Goal: Entertainment & Leisure: Browse casually

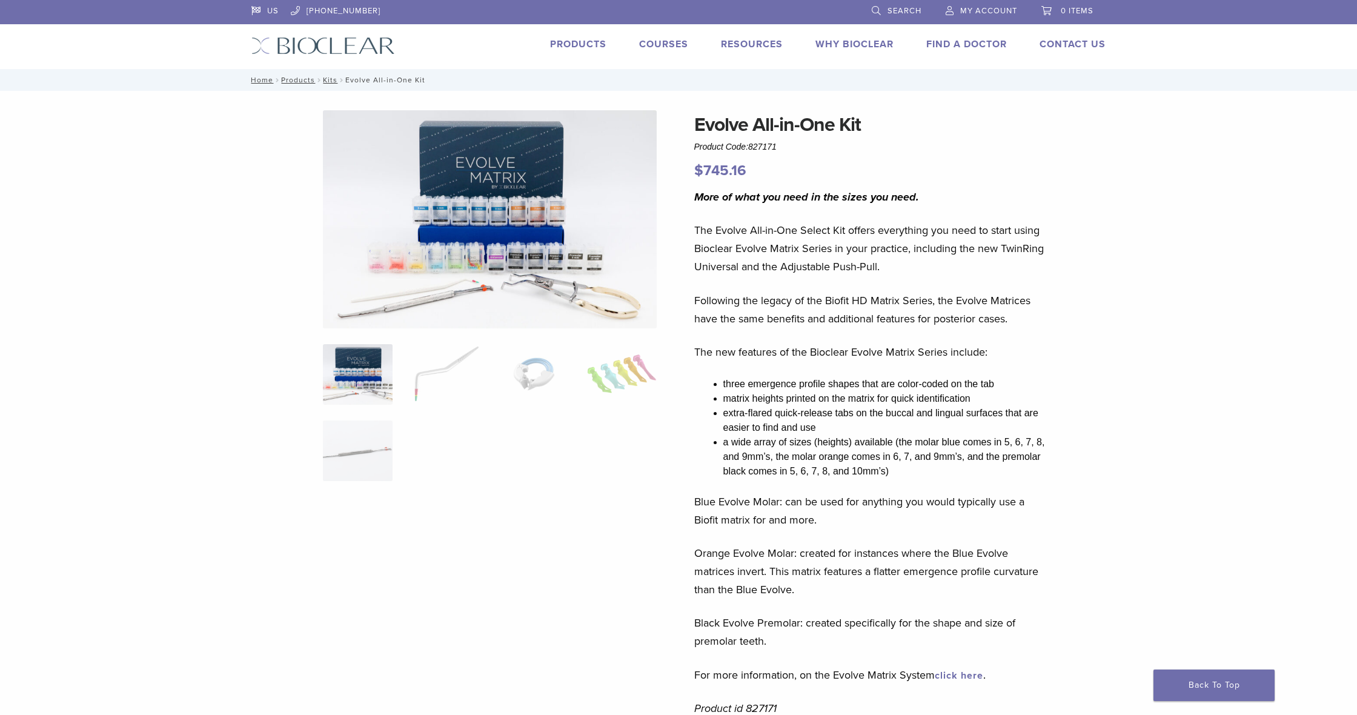
click at [320, 47] on img at bounding box center [323, 46] width 144 height 18
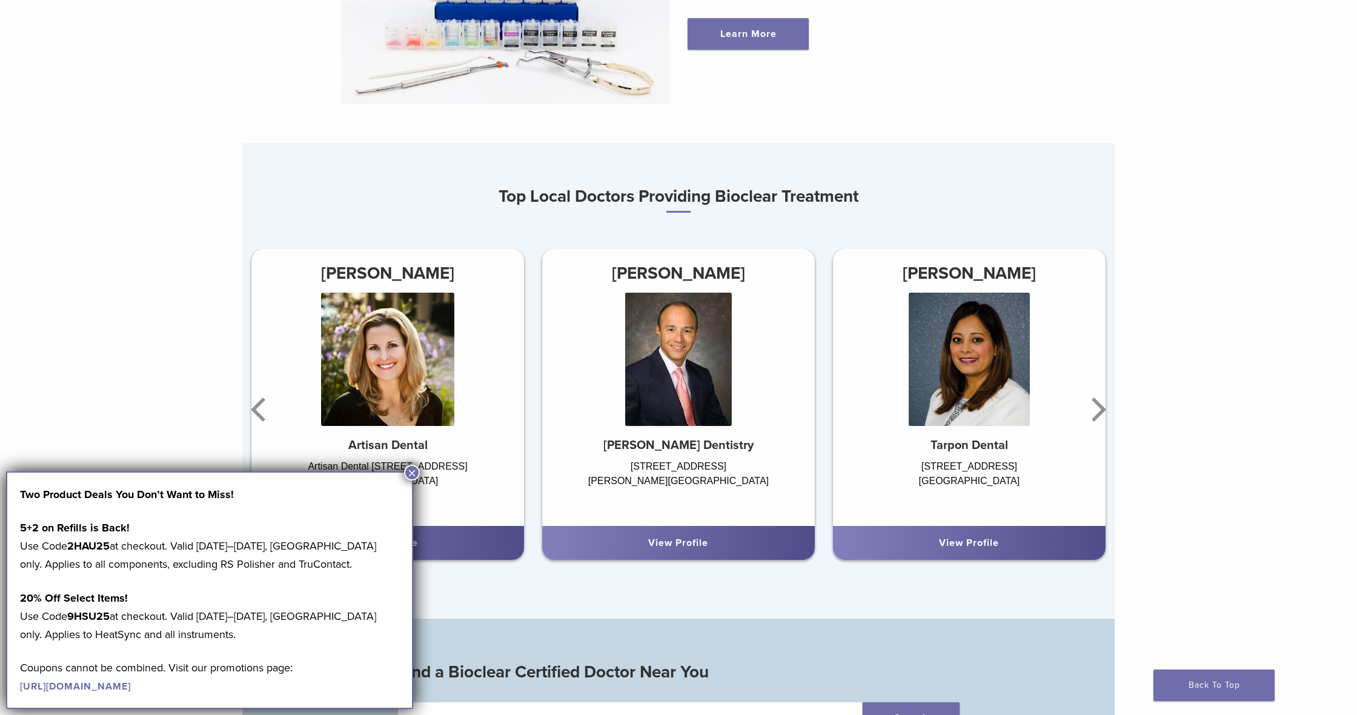
scroll to position [696, 0]
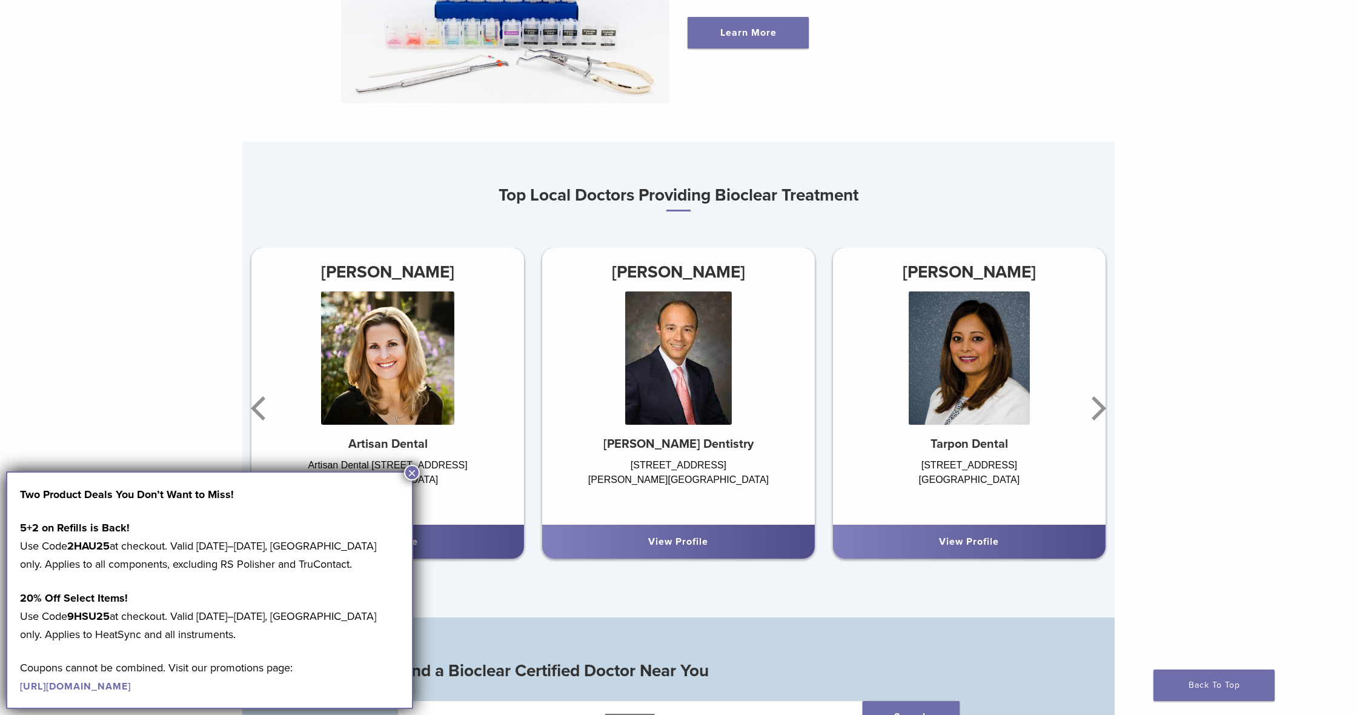
click at [408, 474] on button "×" at bounding box center [412, 473] width 16 height 16
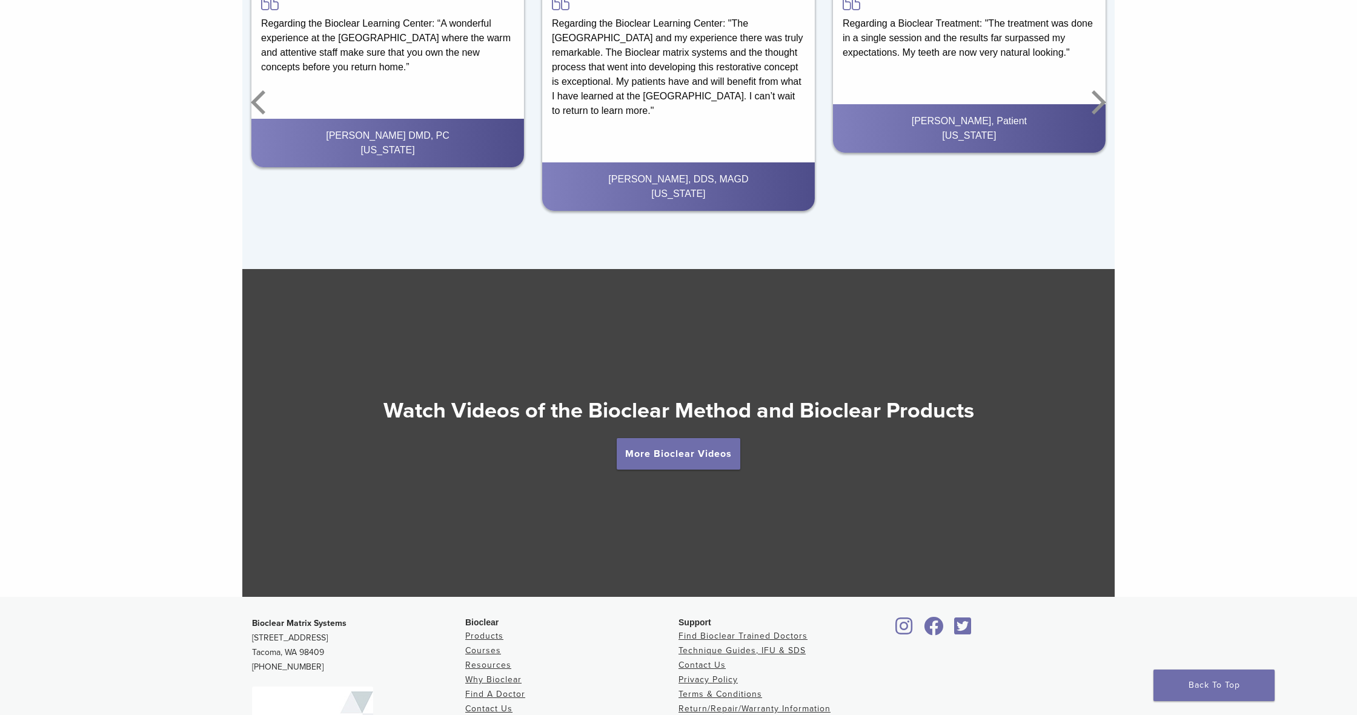
scroll to position [2015, 0]
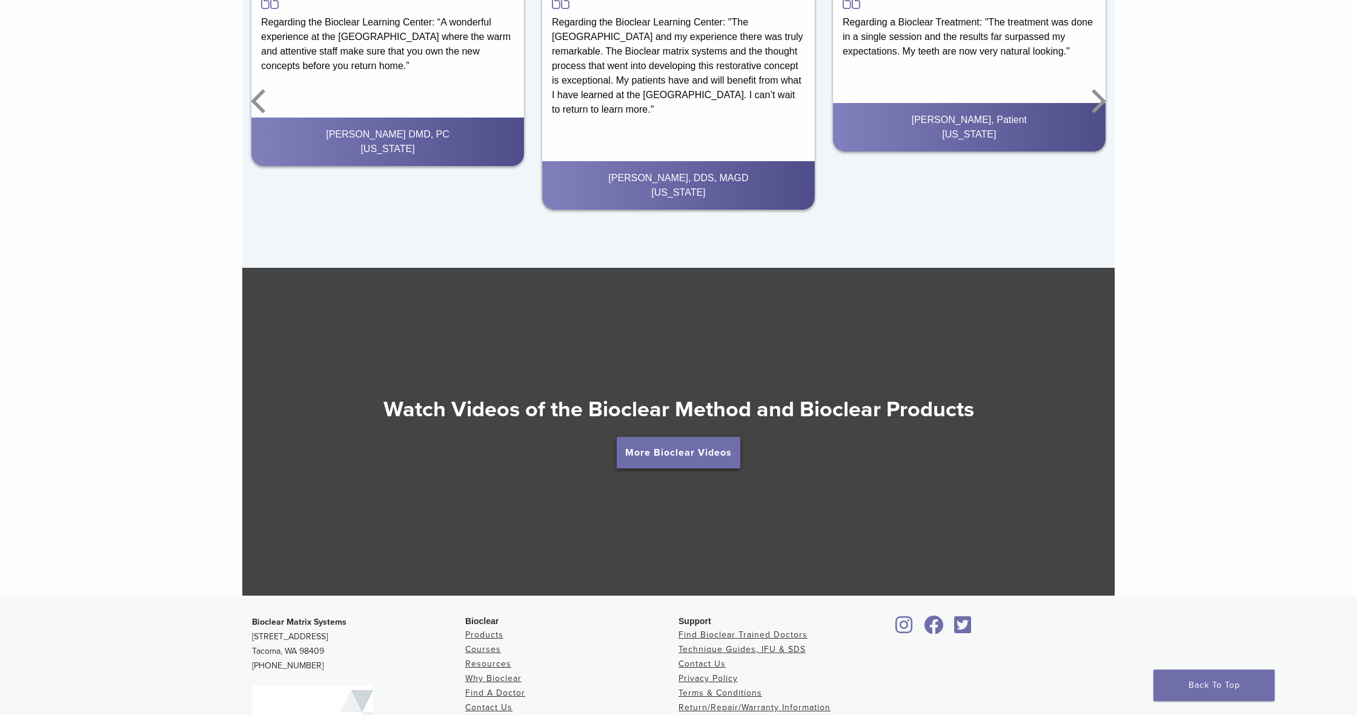
click at [643, 449] on link "More Bioclear Videos" at bounding box center [679, 452] width 124 height 31
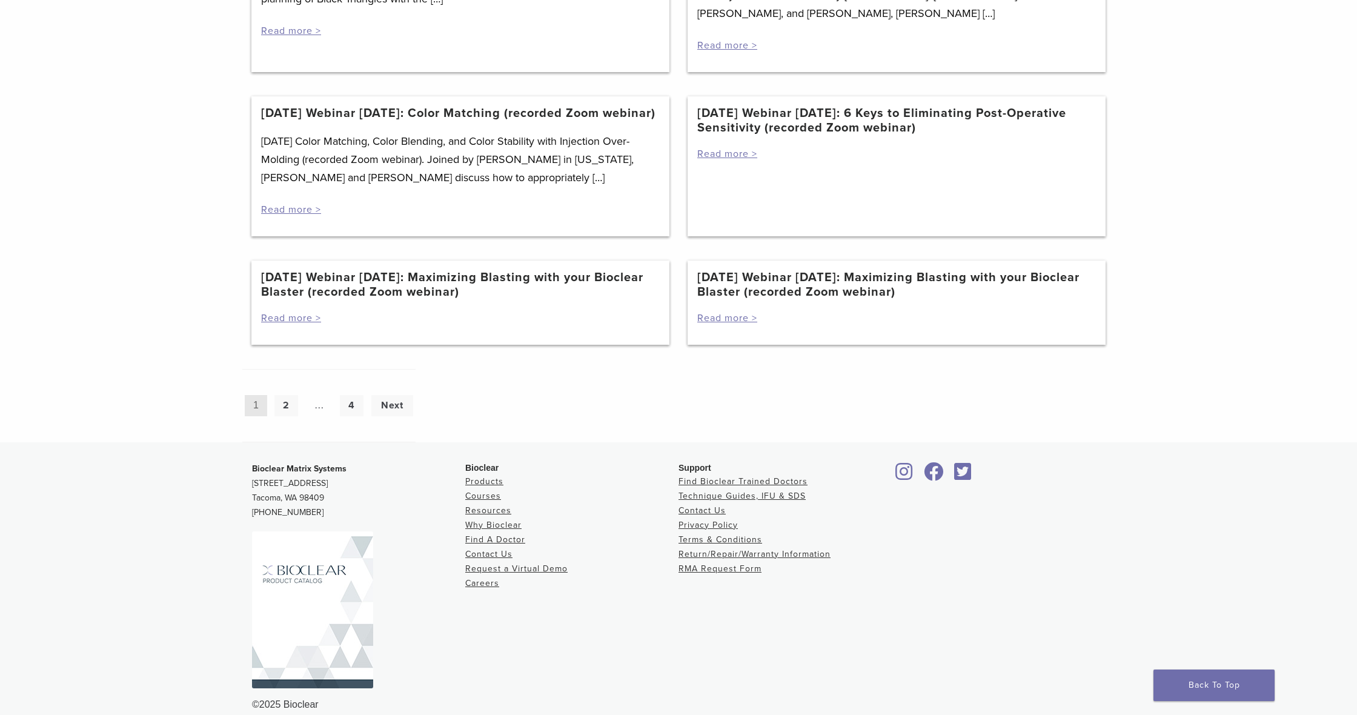
scroll to position [1020, 0]
click at [282, 415] on link "2" at bounding box center [286, 404] width 24 height 21
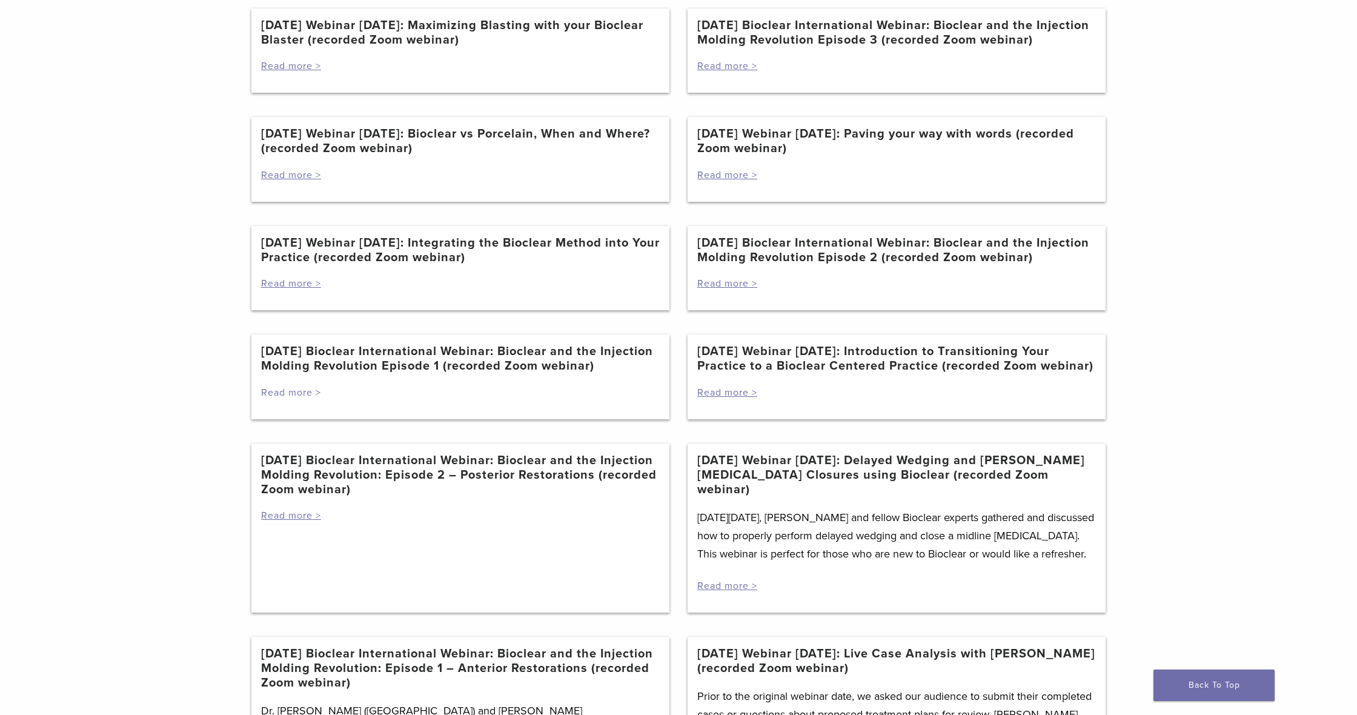
scroll to position [227, 0]
